Goal: Information Seeking & Learning: Find specific fact

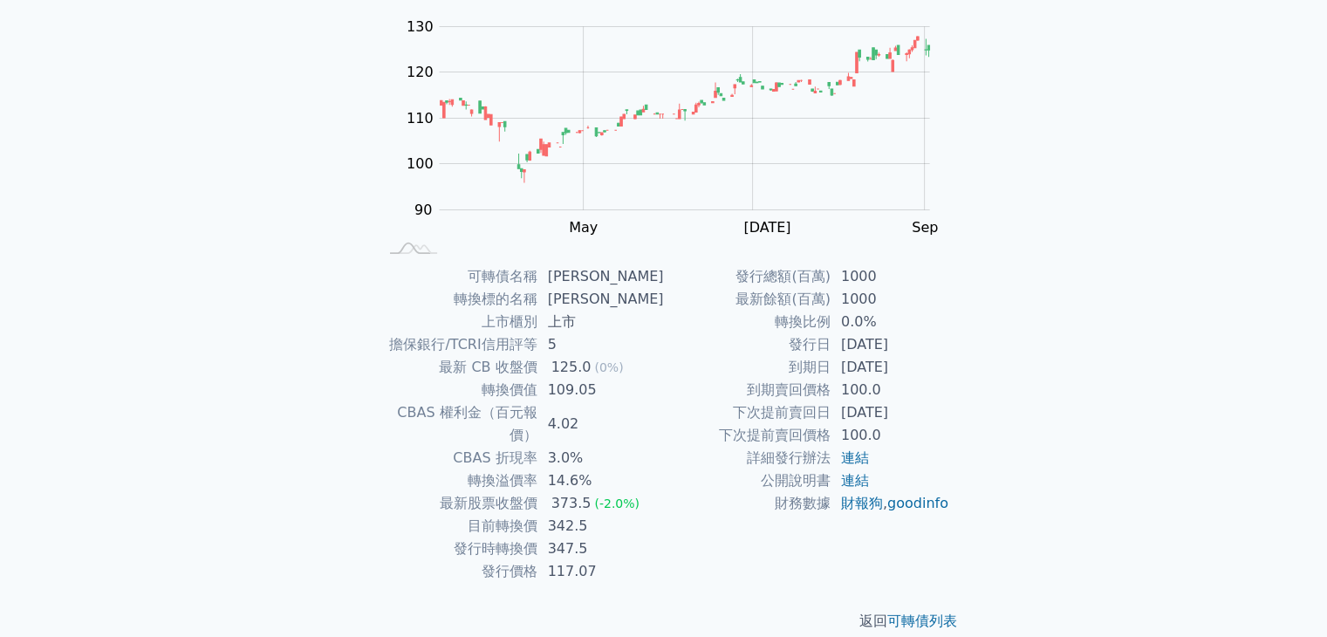
scroll to position [171, 0]
drag, startPoint x: 591, startPoint y: 530, endPoint x: 555, endPoint y: 525, distance: 36.0
click at [555, 538] on td "347.5" at bounding box center [601, 549] width 127 height 23
drag, startPoint x: 883, startPoint y: 322, endPoint x: 832, endPoint y: 325, distance: 51.6
click at [832, 325] on td "0.0%" at bounding box center [891, 322] width 120 height 23
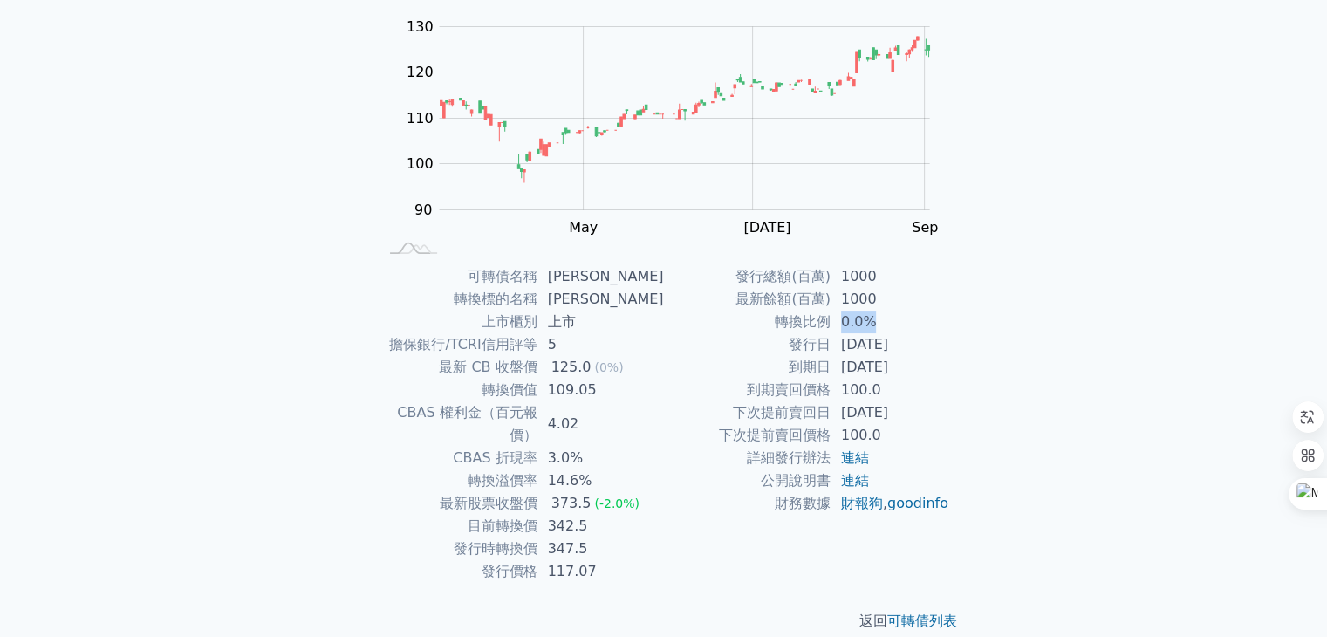
drag, startPoint x: 842, startPoint y: 373, endPoint x: 937, endPoint y: 370, distance: 95.2
click at [937, 370] on td "[DATE]" at bounding box center [891, 367] width 120 height 23
drag, startPoint x: 586, startPoint y: 532, endPoint x: 557, endPoint y: 528, distance: 30.0
click at [557, 538] on td "347.5" at bounding box center [601, 549] width 127 height 23
drag, startPoint x: 598, startPoint y: 504, endPoint x: 522, endPoint y: 497, distance: 76.2
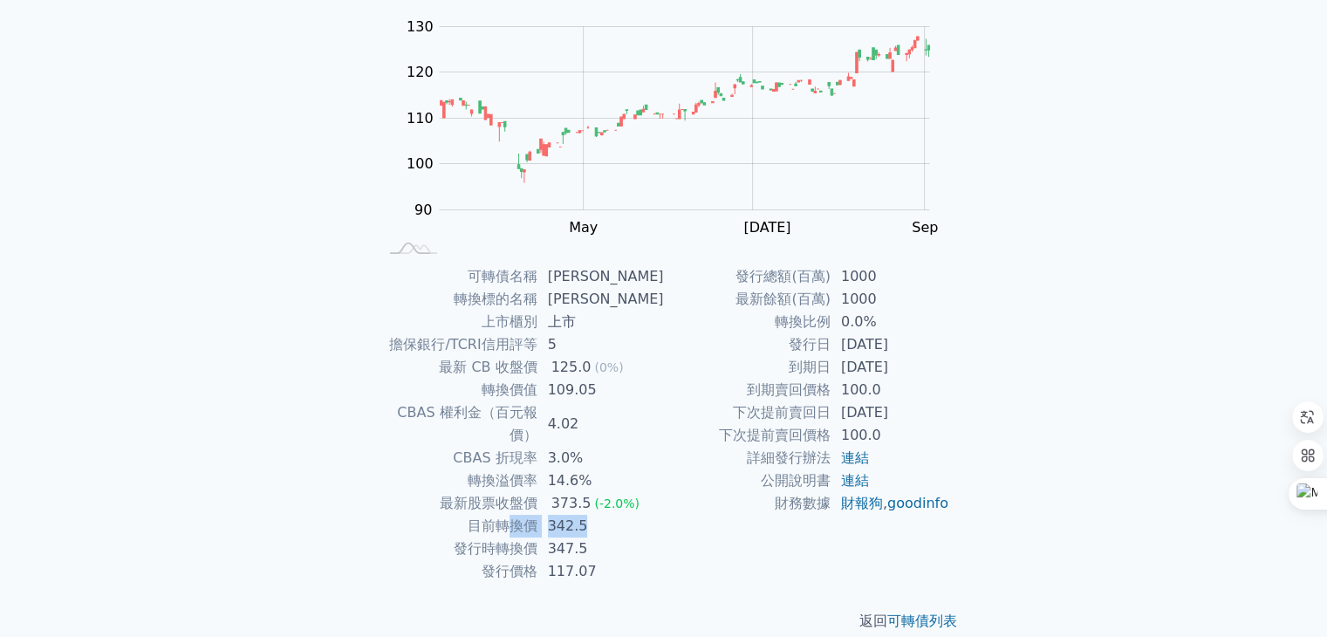
click at [522, 515] on tr "目前轉換價 342.5" at bounding box center [521, 526] width 286 height 23
